Goal: Find contact information: Find contact information

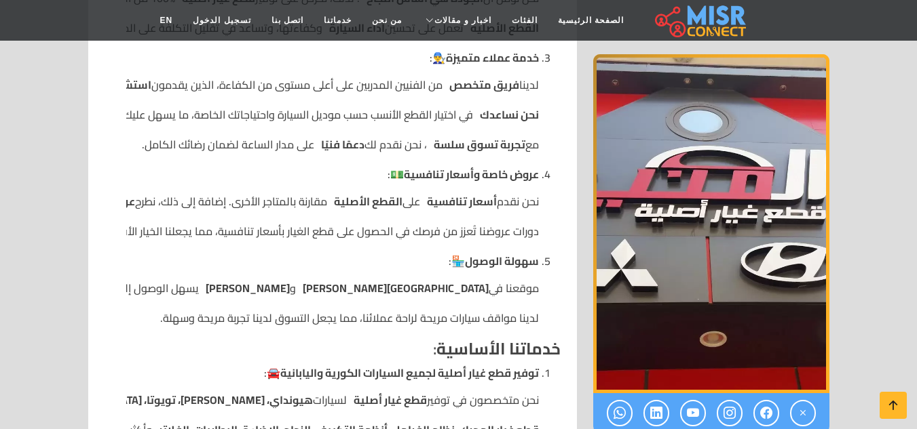
scroll to position [1031, 0]
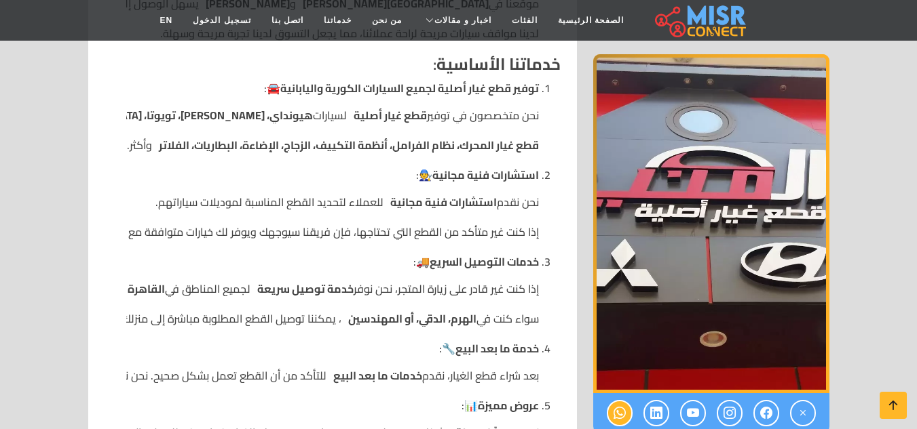
click at [614, 411] on icon at bounding box center [619, 413] width 12 height 22
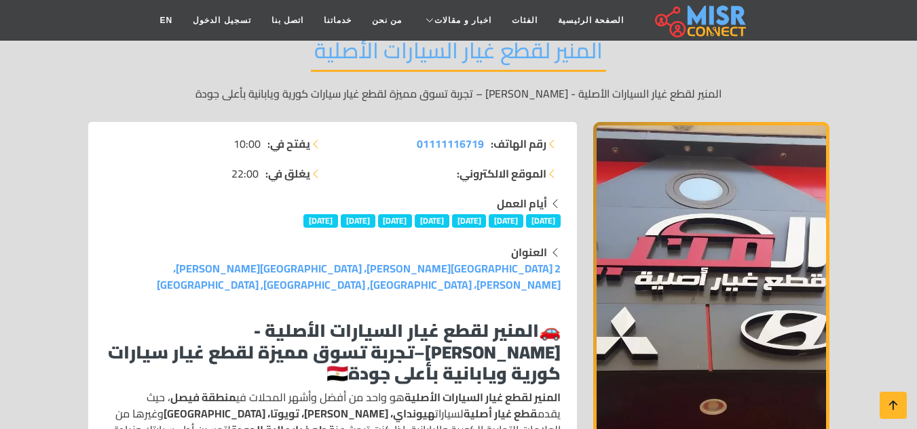
scroll to position [136, 0]
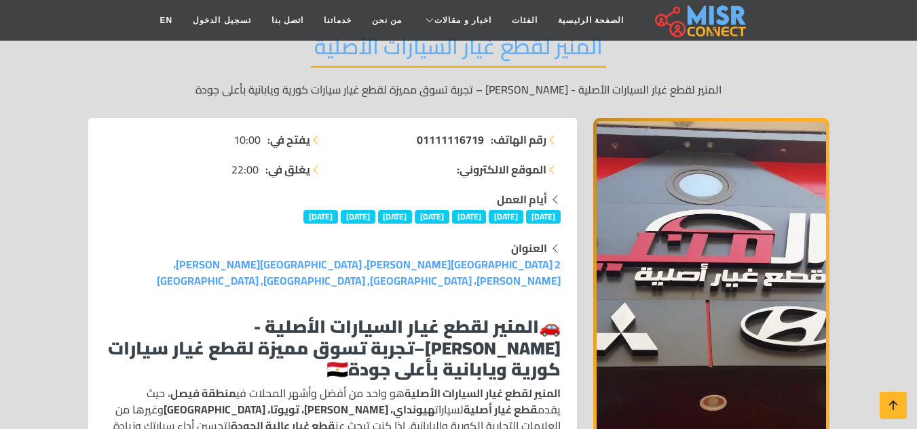
click at [464, 138] on span "01111116719" at bounding box center [450, 140] width 67 height 20
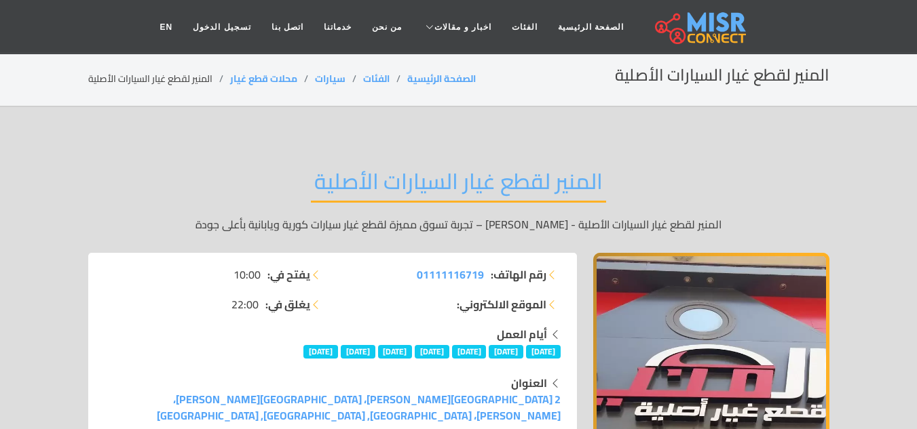
scroll to position [0, 0]
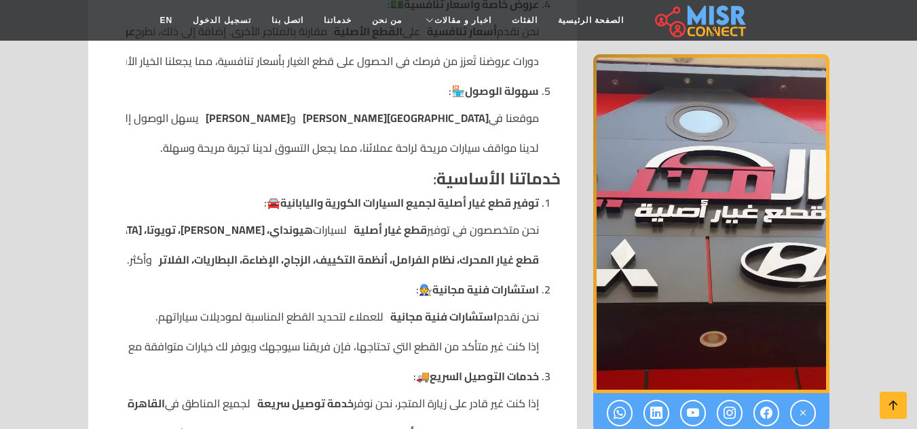
scroll to position [779, 0]
